Goal: Download file/media

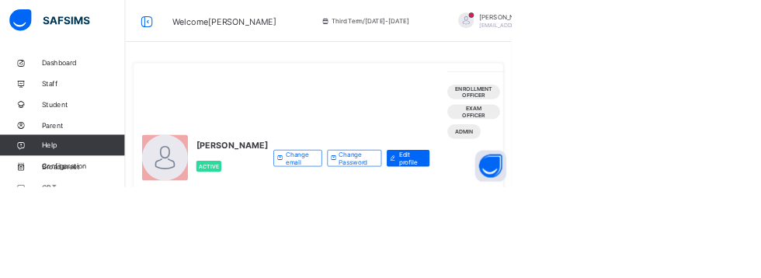
click at [87, 245] on span "Broadsheet" at bounding box center [124, 248] width 124 height 12
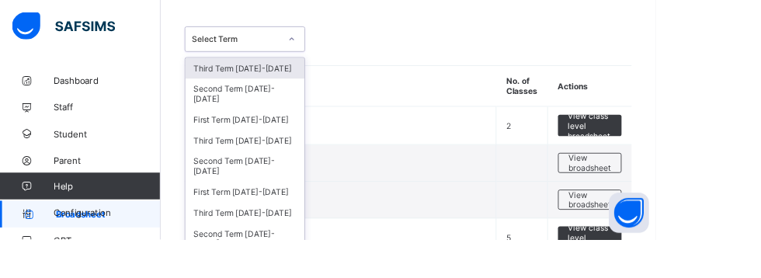
scroll to position [77, 0]
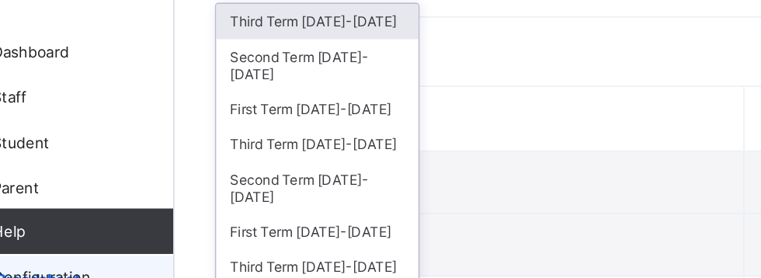
click at [245, 95] on div "Second Term [DATE]-[DATE]" at bounding box center [284, 103] width 138 height 36
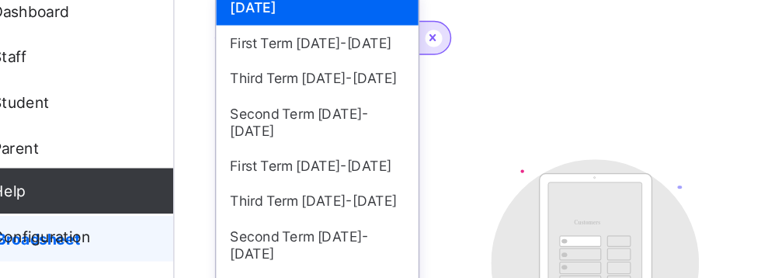
scroll to position [40, 0]
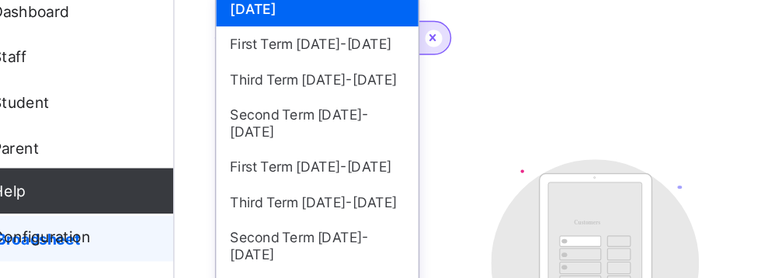
click at [245, 127] on div "Third Term [DATE]-[DATE]" at bounding box center [284, 139] width 138 height 24
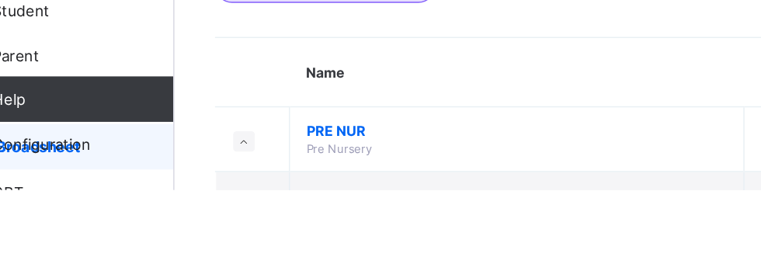
scroll to position [57, 0]
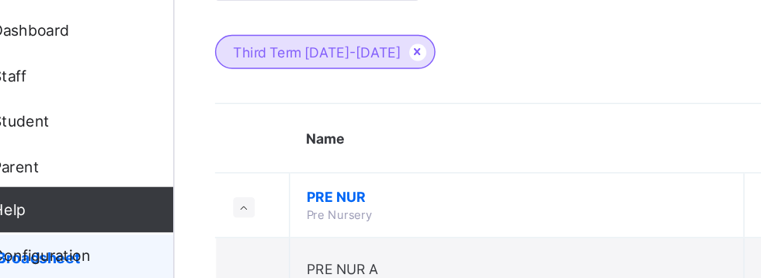
click at [346, 103] on icon at bounding box center [352, 107] width 13 height 9
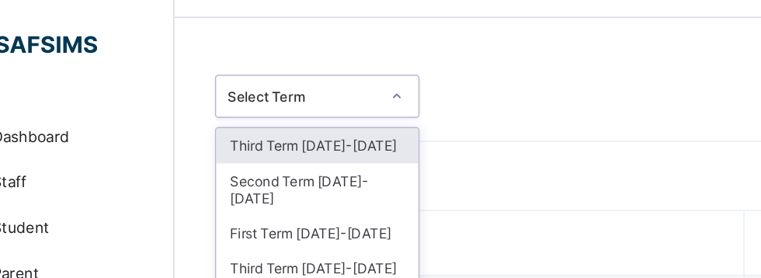
scroll to position [54, 0]
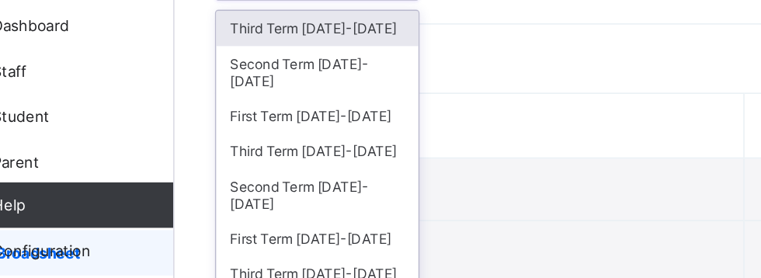
click at [245, 191] on div "Second Term [DATE]-[DATE]" at bounding box center [284, 209] width 138 height 36
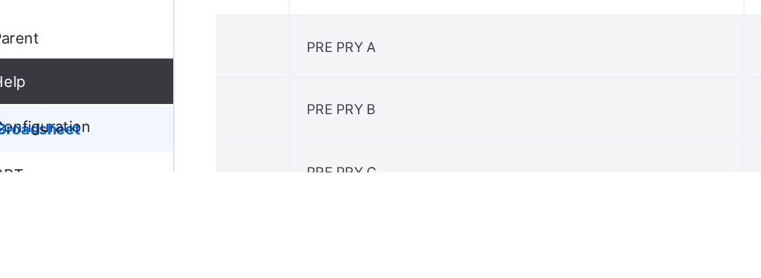
scroll to position [813, 0]
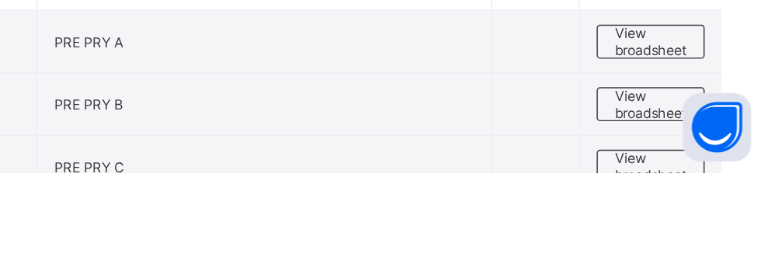
click at [698, 267] on span "View broadsheet" at bounding box center [684, 274] width 49 height 23
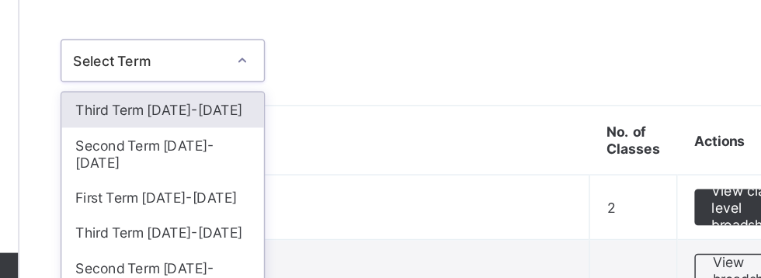
scroll to position [54, 0]
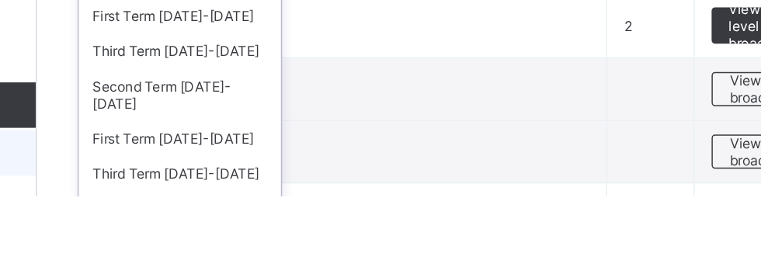
click at [261, 169] on div "Third Term [DATE]-[DATE]" at bounding box center [284, 179] width 138 height 24
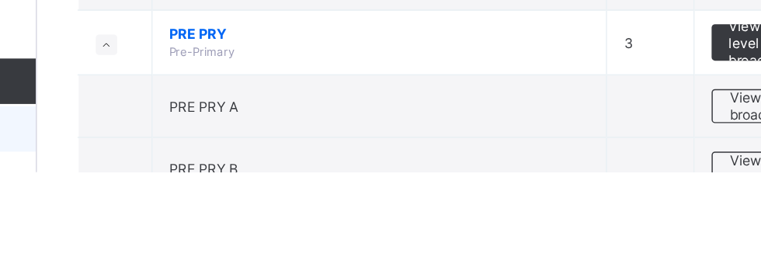
scroll to position [770, 0]
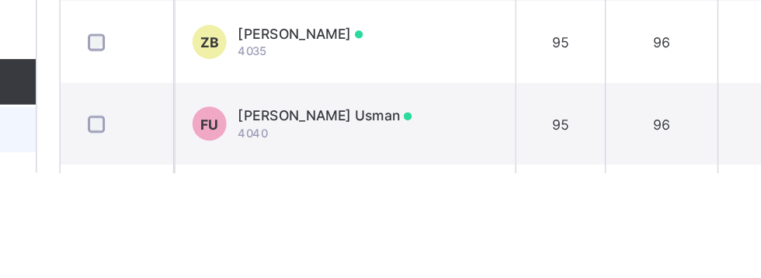
scroll to position [925, 0]
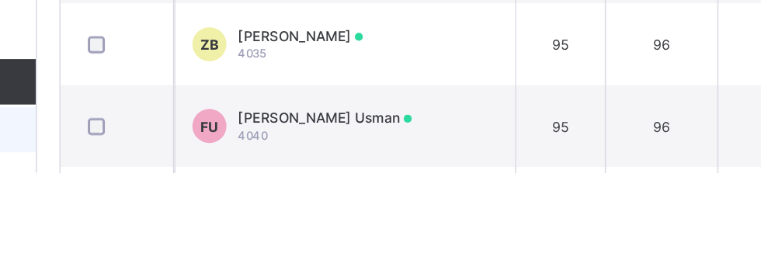
click at [636, 201] on td "96" at bounding box center [613, 190] width 77 height 56
click at [325, 190] on span "[PERSON_NAME]" at bounding box center [366, 185] width 85 height 12
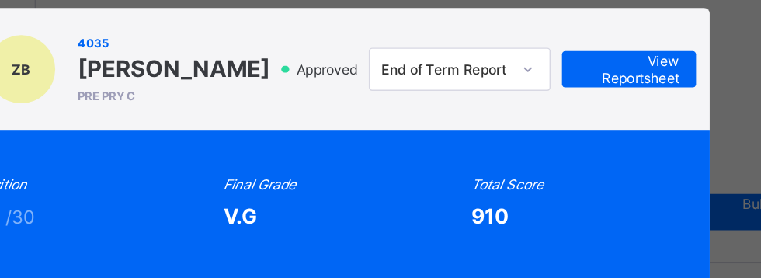
scroll to position [34, 0]
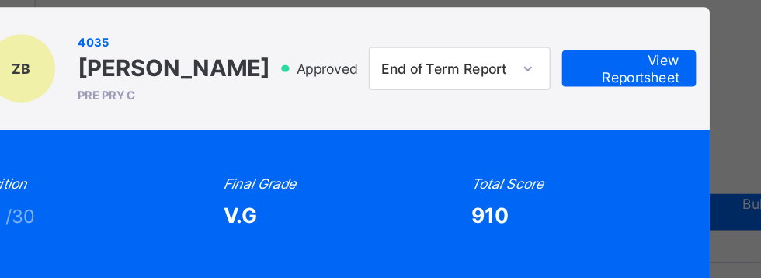
click at [621, 58] on span "View Reportsheet" at bounding box center [592, 46] width 68 height 23
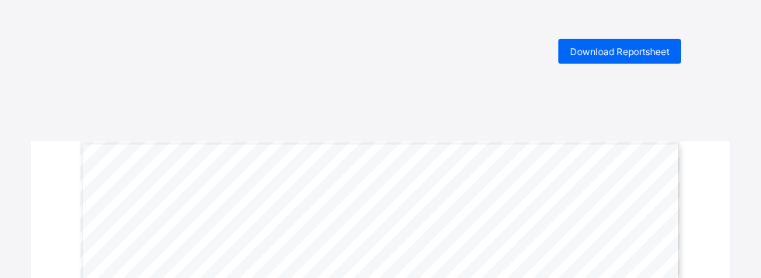
click at [645, 54] on span "Download Reportsheet" at bounding box center [619, 52] width 99 height 12
